Goal: Transaction & Acquisition: Download file/media

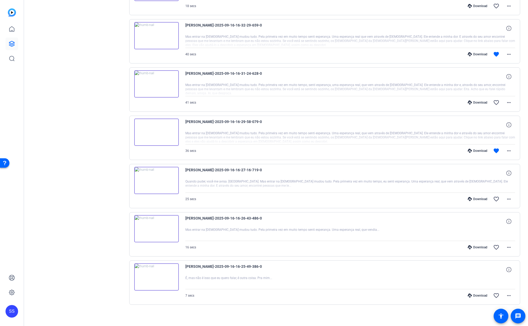
scroll to position [191, 0]
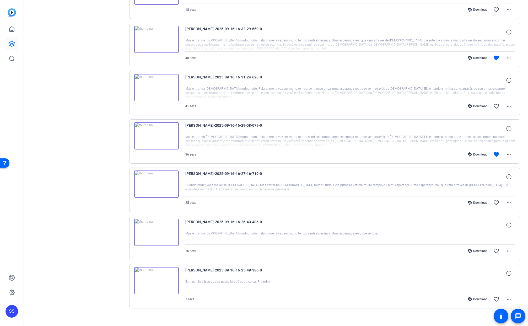
click at [471, 155] on div "Download" at bounding box center [477, 154] width 25 height 4
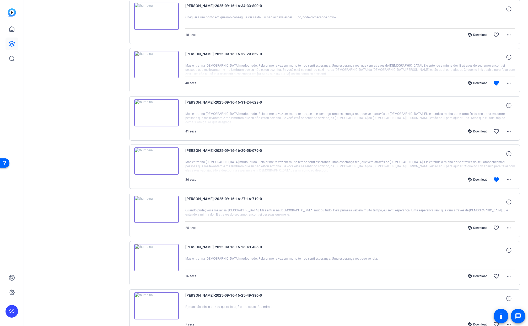
scroll to position [162, 0]
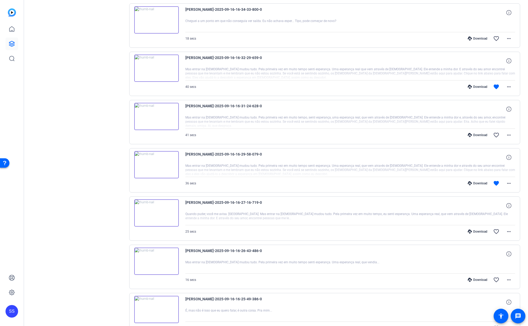
click at [474, 85] on div "Download" at bounding box center [477, 87] width 25 height 4
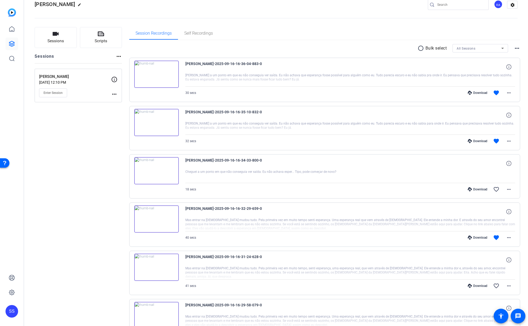
scroll to position [10, 0]
click at [472, 141] on div "Download" at bounding box center [477, 142] width 25 height 4
click at [474, 93] on div "Download" at bounding box center [477, 94] width 25 height 4
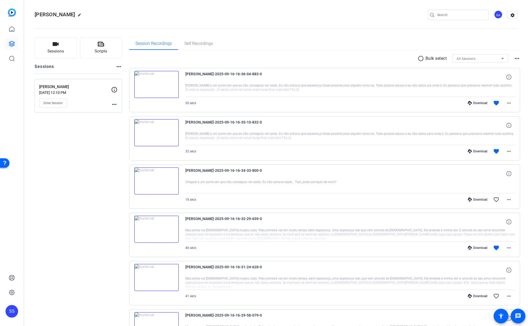
scroll to position [0, 0]
